Goal: Information Seeking & Learning: Learn about a topic

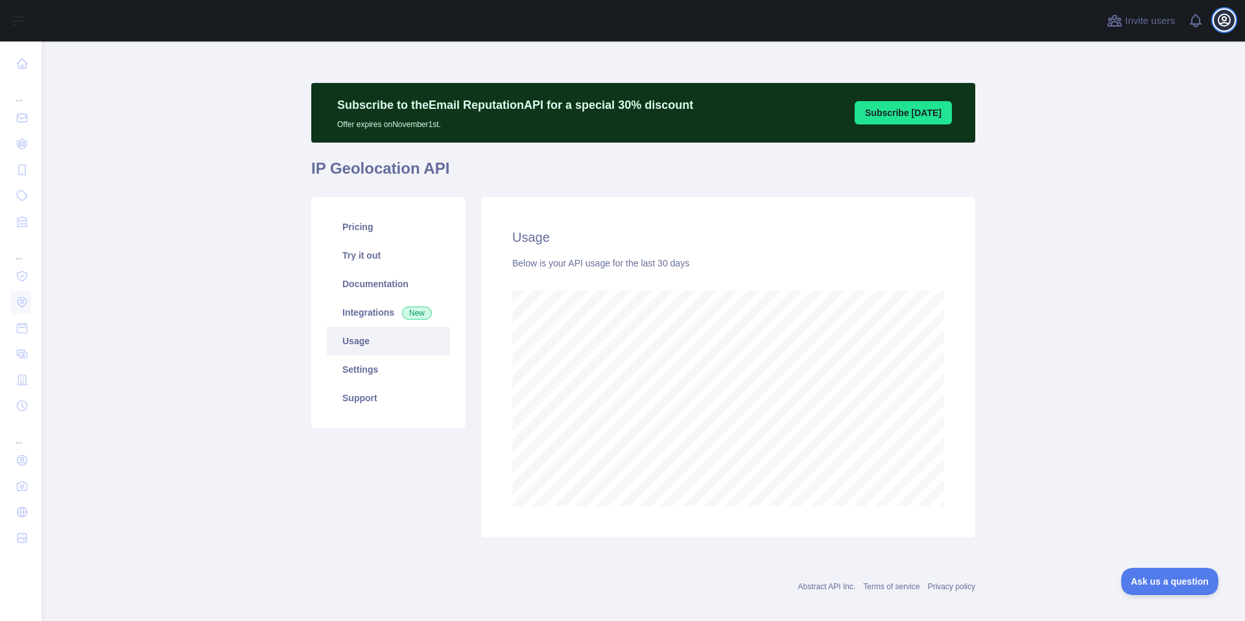
click at [1230, 19] on icon "button" at bounding box center [1224, 20] width 12 height 12
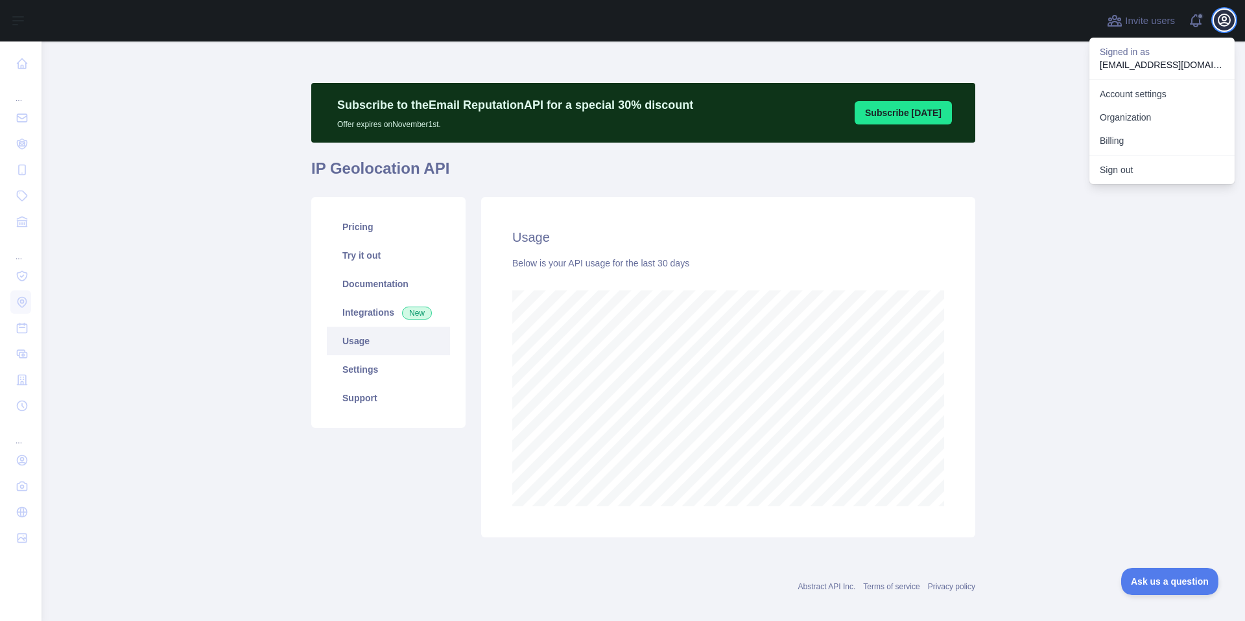
click at [1230, 19] on icon "button" at bounding box center [1224, 20] width 12 height 12
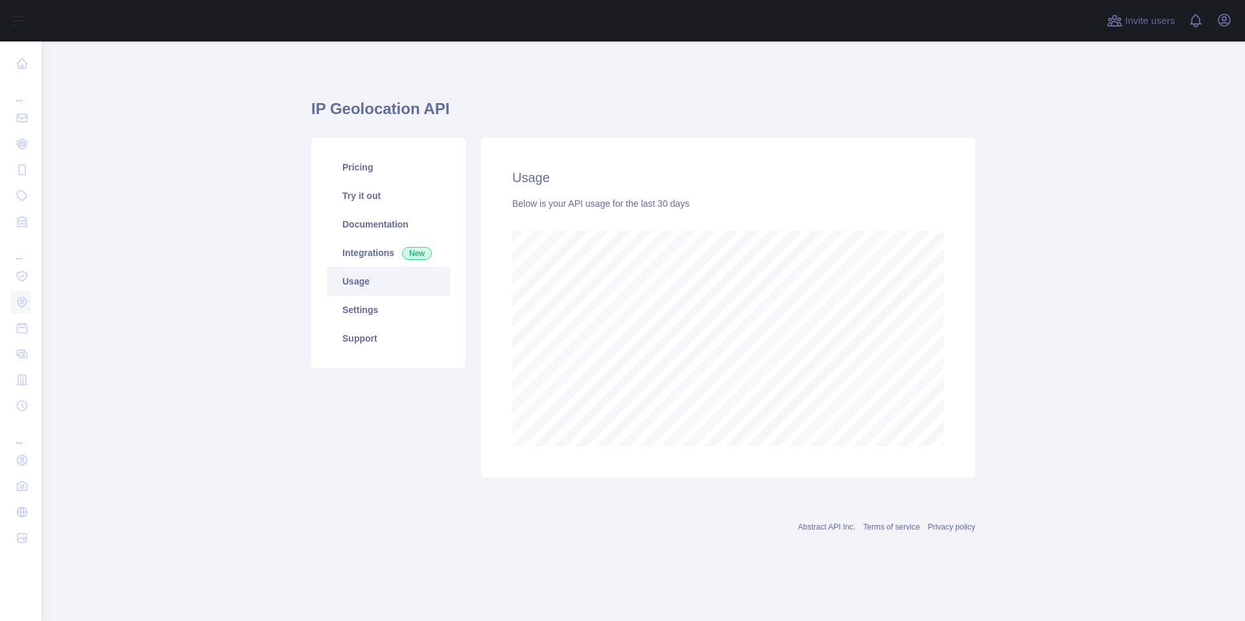
scroll to position [580, 1203]
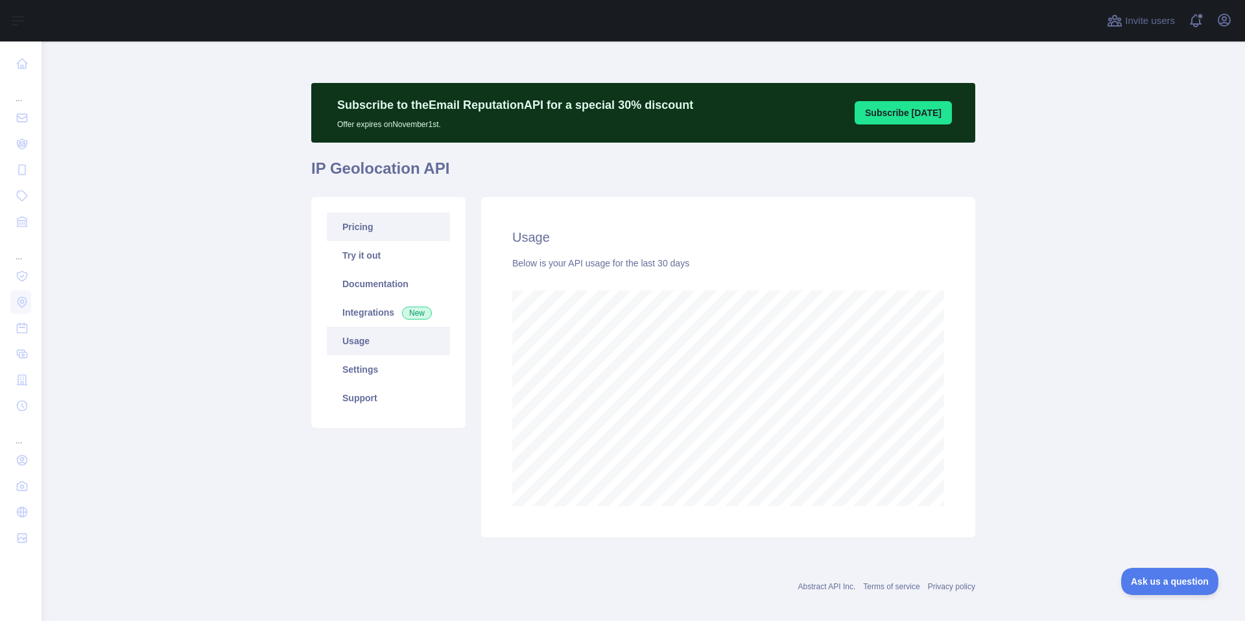
click at [382, 217] on link "Pricing" at bounding box center [388, 227] width 123 height 29
